Goal: Transaction & Acquisition: Purchase product/service

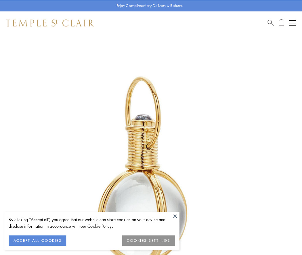
scroll to position [150, 0]
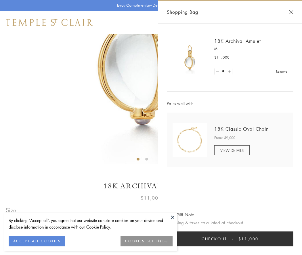
click at [230, 239] on button "Checkout $11,000" at bounding box center [230, 239] width 127 height 15
